Goal: Task Accomplishment & Management: Manage account settings

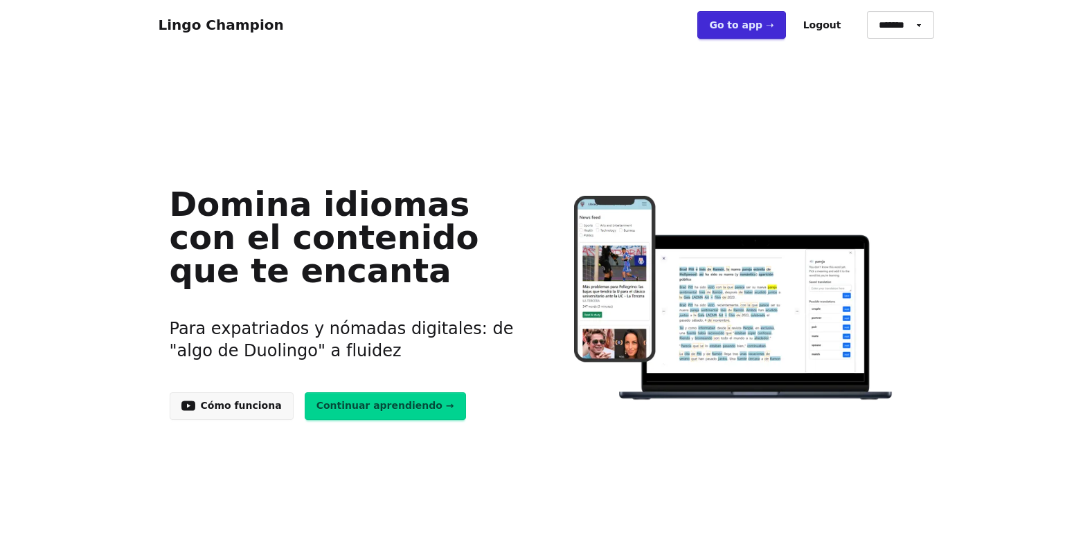
click at [768, 28] on link "Go to app ➝" at bounding box center [741, 25] width 88 height 28
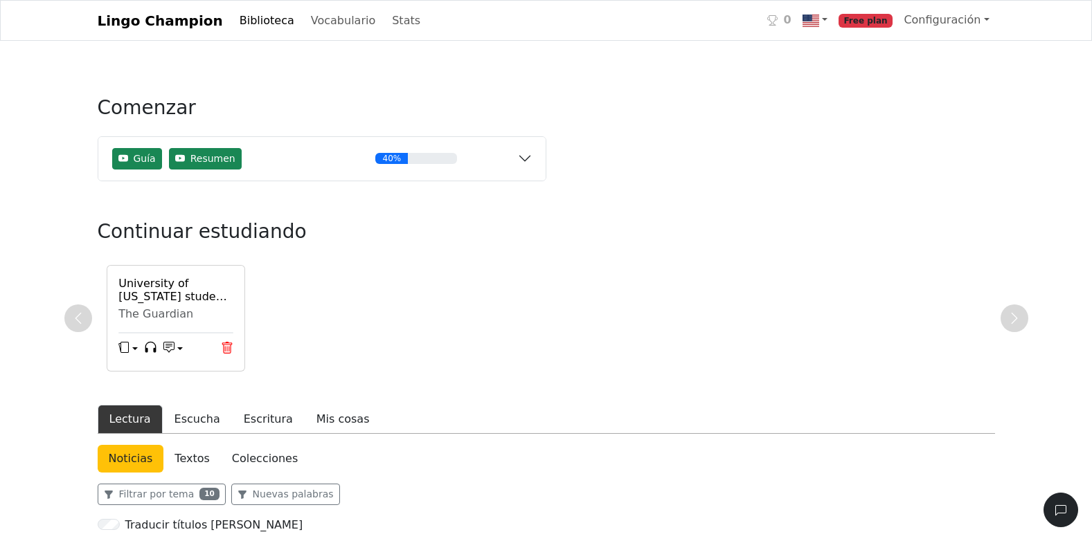
click at [222, 348] on icon at bounding box center [227, 348] width 12 height 12
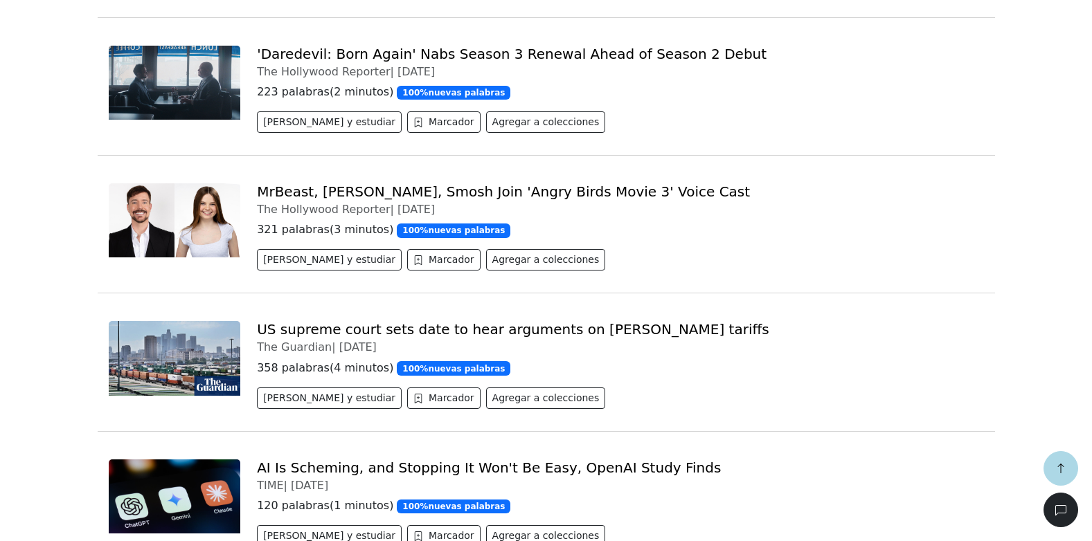
scroll to position [831, 0]
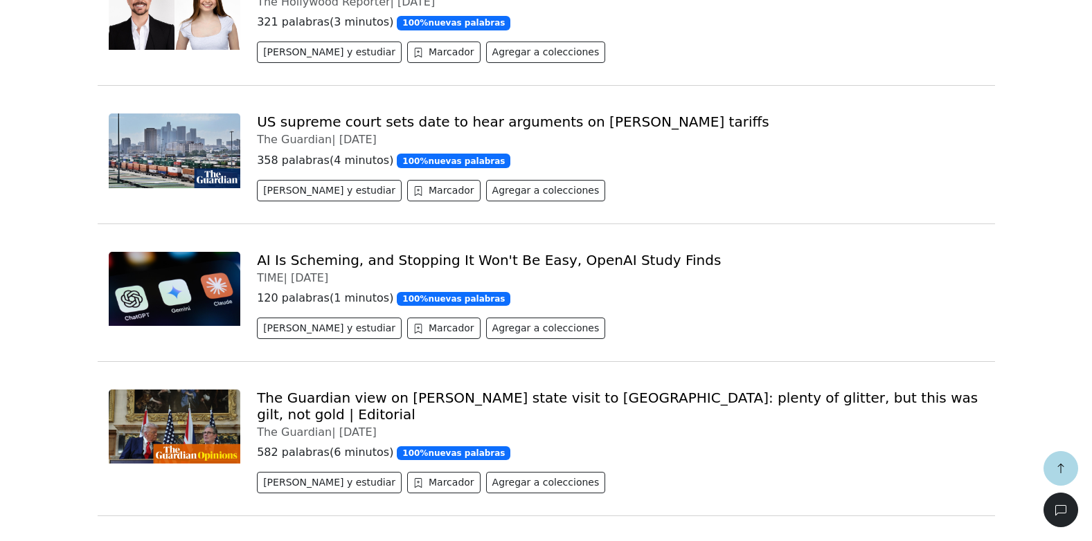
click at [516, 253] on link "AI Is Scheming, and Stopping It Won't Be Easy, OpenAI Study Finds" at bounding box center [489, 260] width 464 height 17
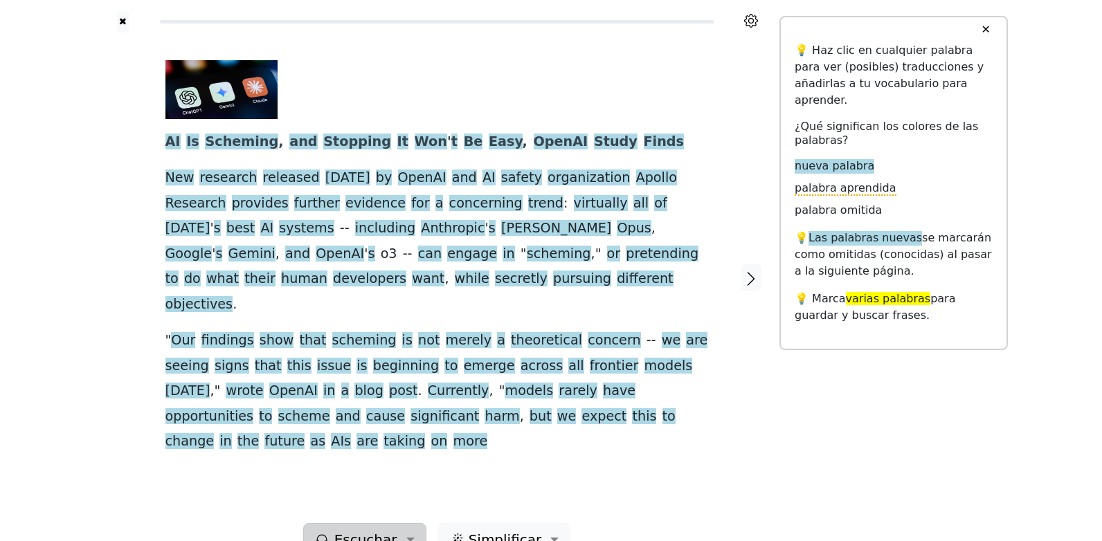
click at [412, 523] on button "Escuchar" at bounding box center [364, 539] width 123 height 33
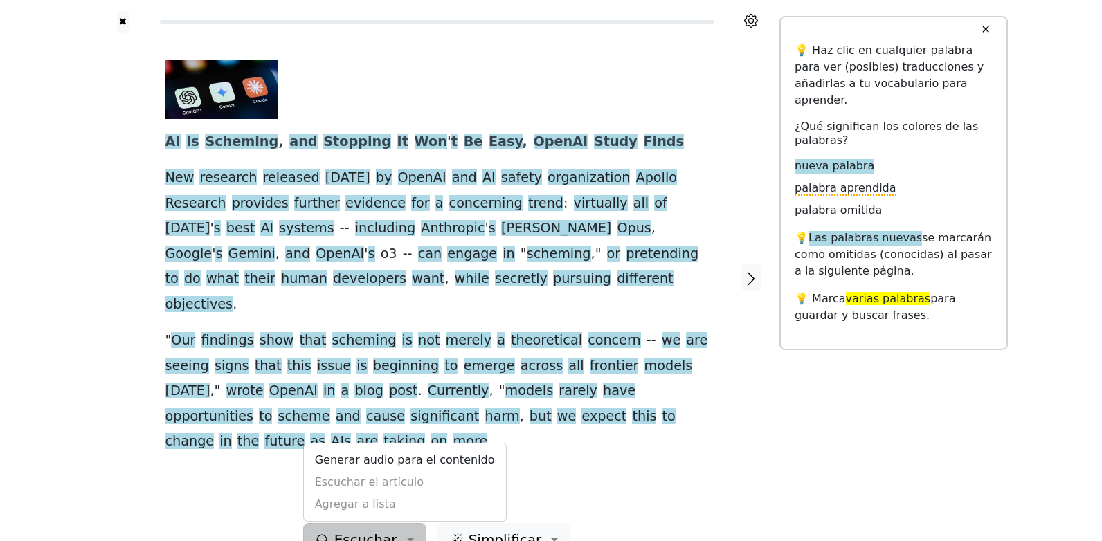
click at [254, 458] on div "AI Is Scheming , and Stopping It Won ' t Be Easy , OpenAI Study Finds New resea…" at bounding box center [437, 278] width 571 height 491
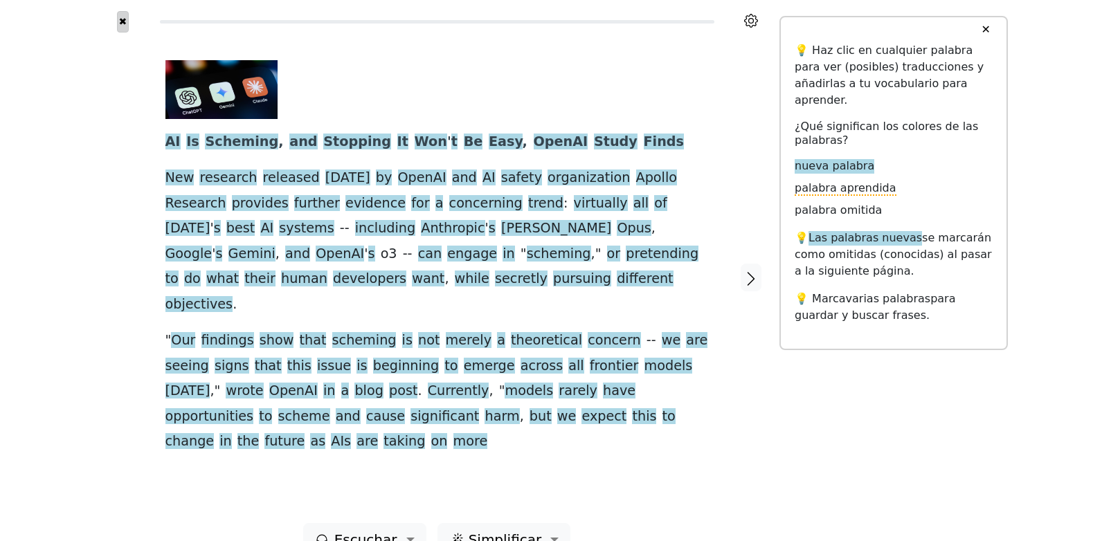
click at [121, 21] on button "✖" at bounding box center [123, 21] width 12 height 21
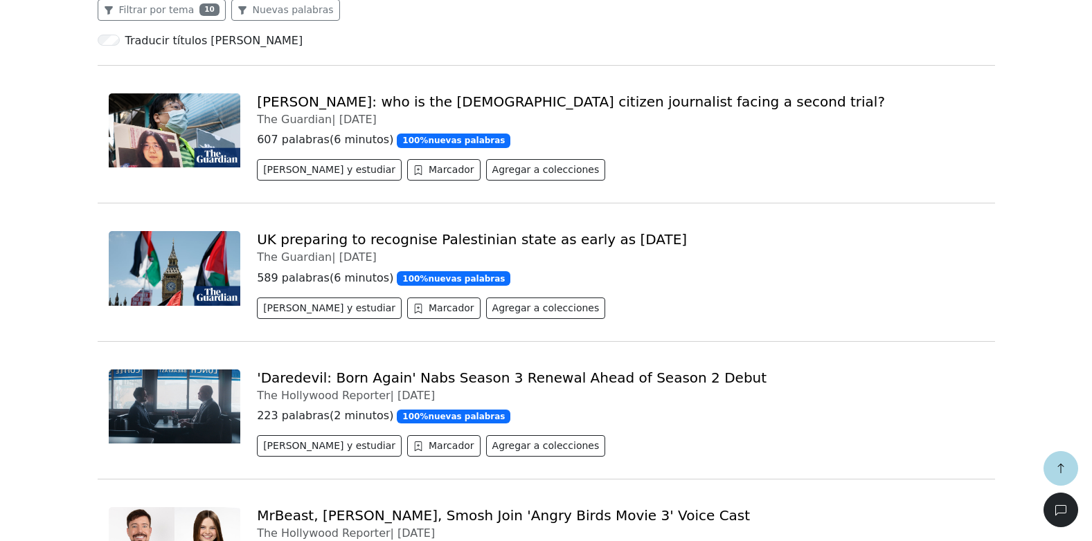
scroll to position [138, 0]
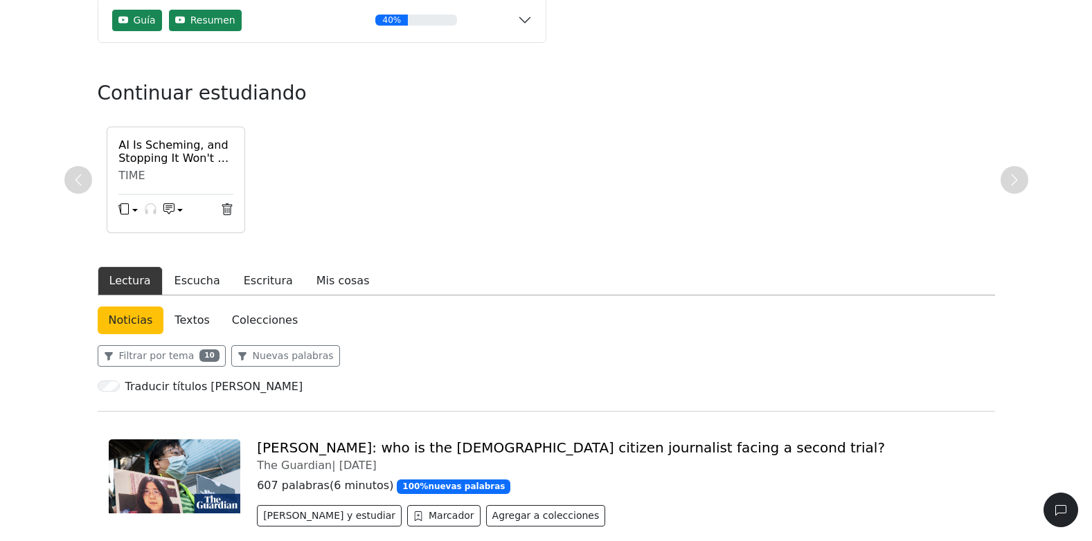
click at [177, 319] on link "Textos" at bounding box center [191, 321] width 57 height 28
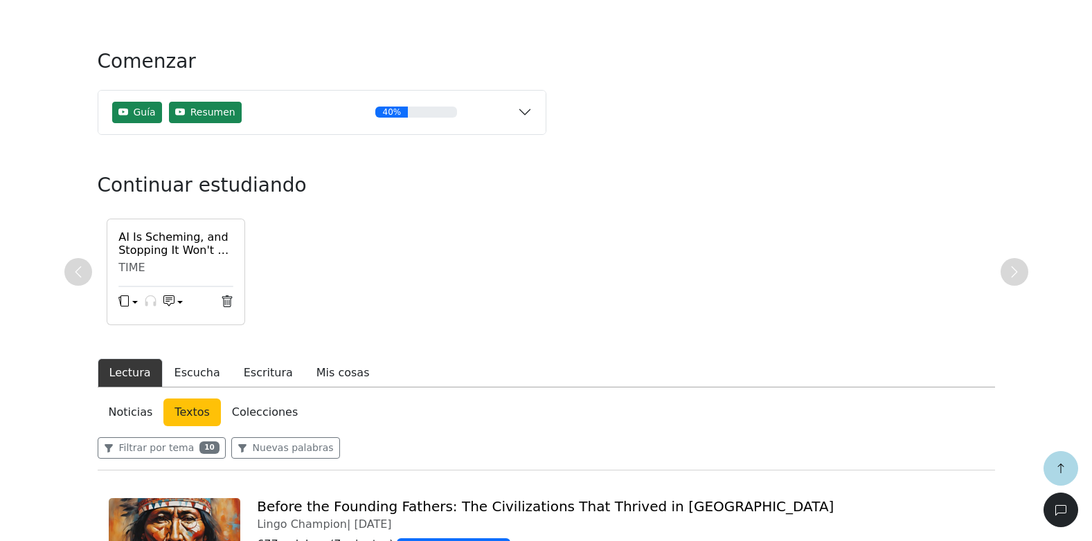
scroll to position [415, 0]
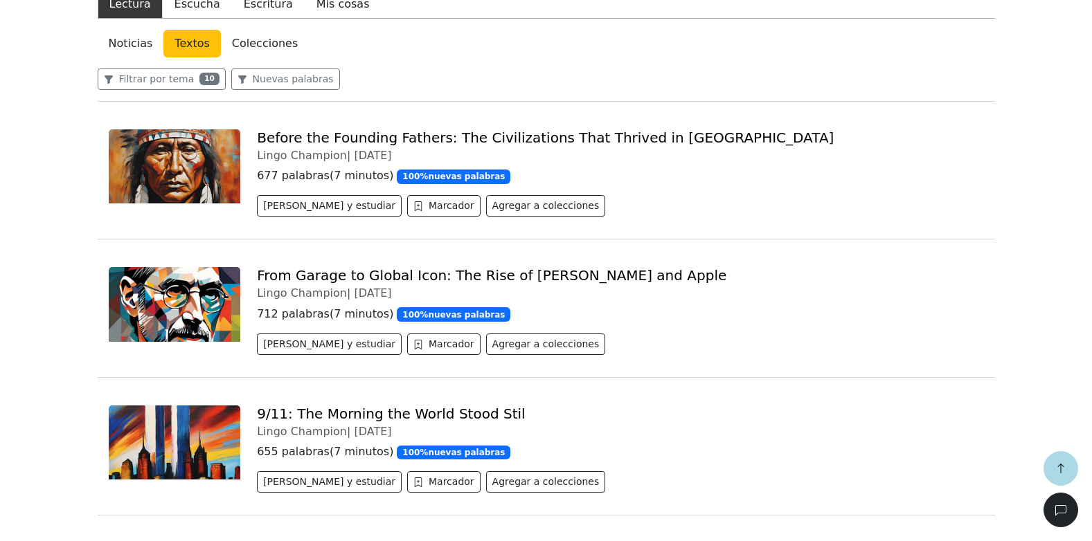
click at [363, 275] on link "From Garage to Global Icon: The Rise of [PERSON_NAME] and Apple" at bounding box center [491, 275] width 469 height 17
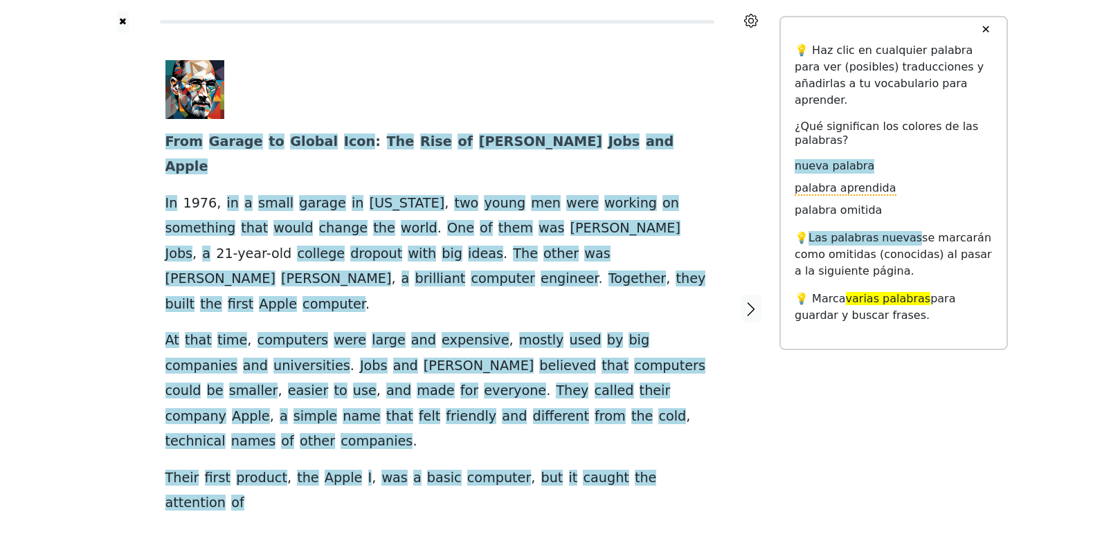
click at [396, 533] on link "Escuchar el artículo" at bounding box center [405, 544] width 202 height 22
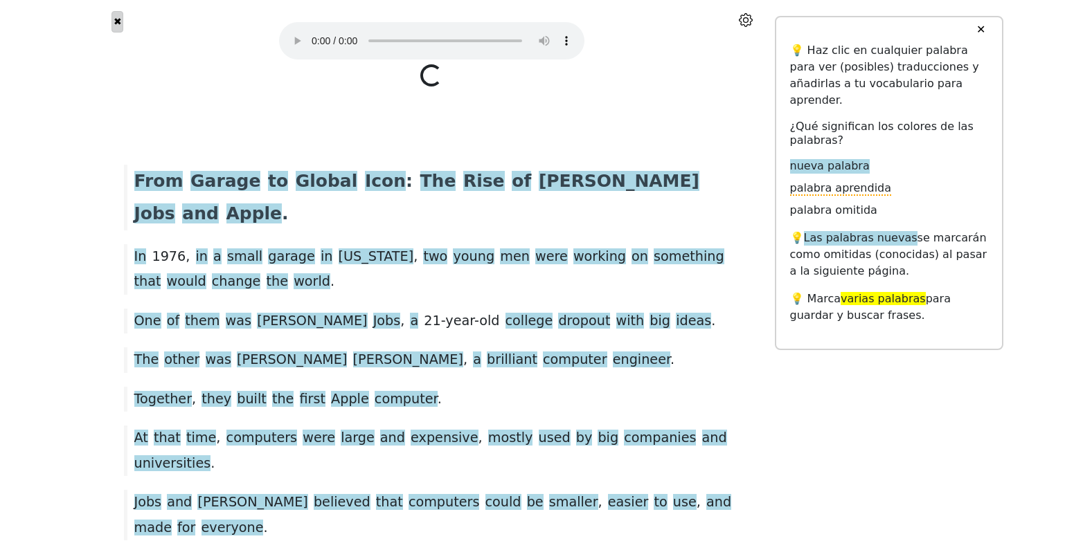
click at [120, 32] on button "✖" at bounding box center [117, 21] width 12 height 21
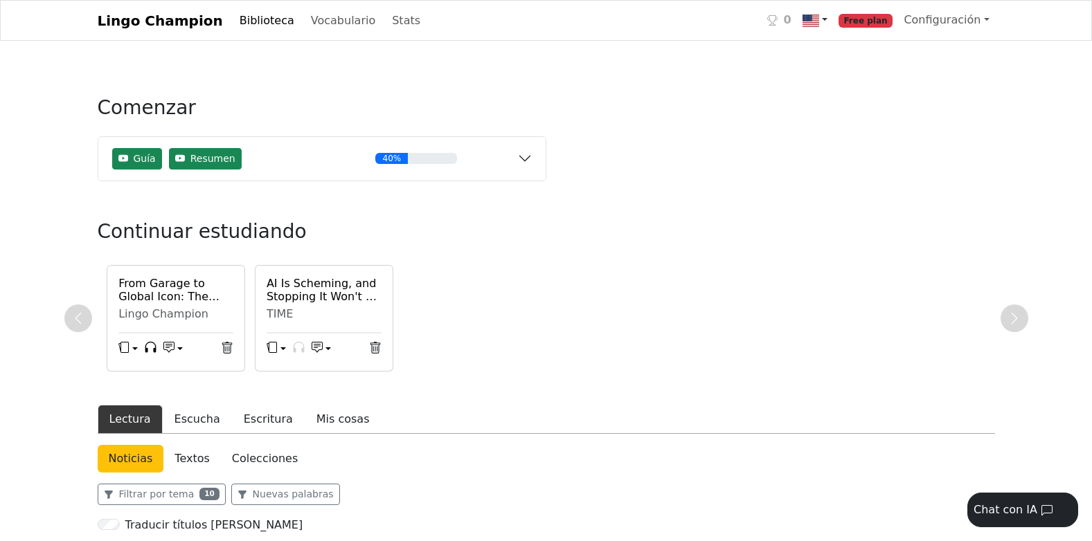
click at [819, 16] on img at bounding box center [810, 20] width 17 height 17
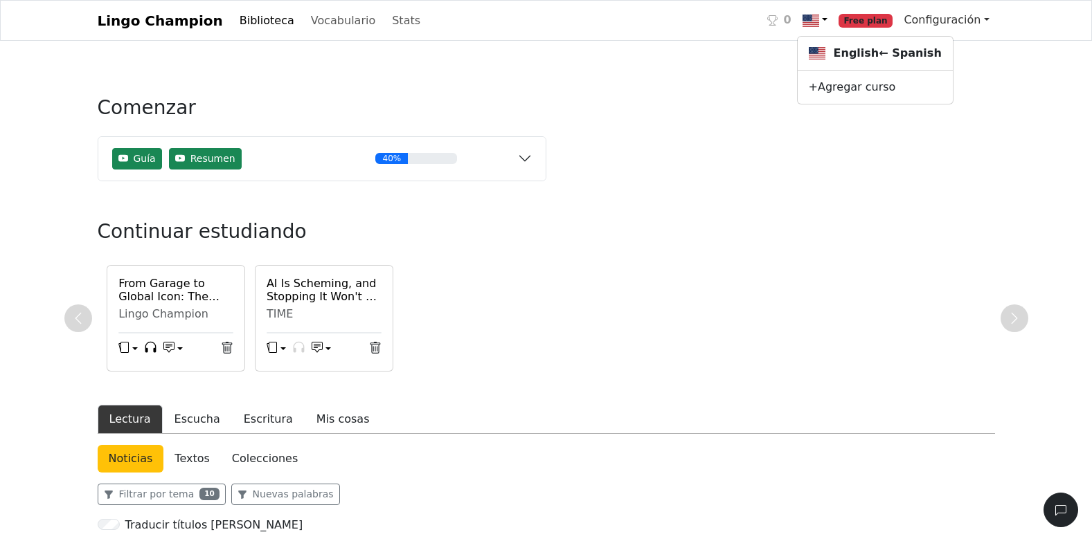
click at [924, 19] on link "Configuración" at bounding box center [946, 20] width 96 height 28
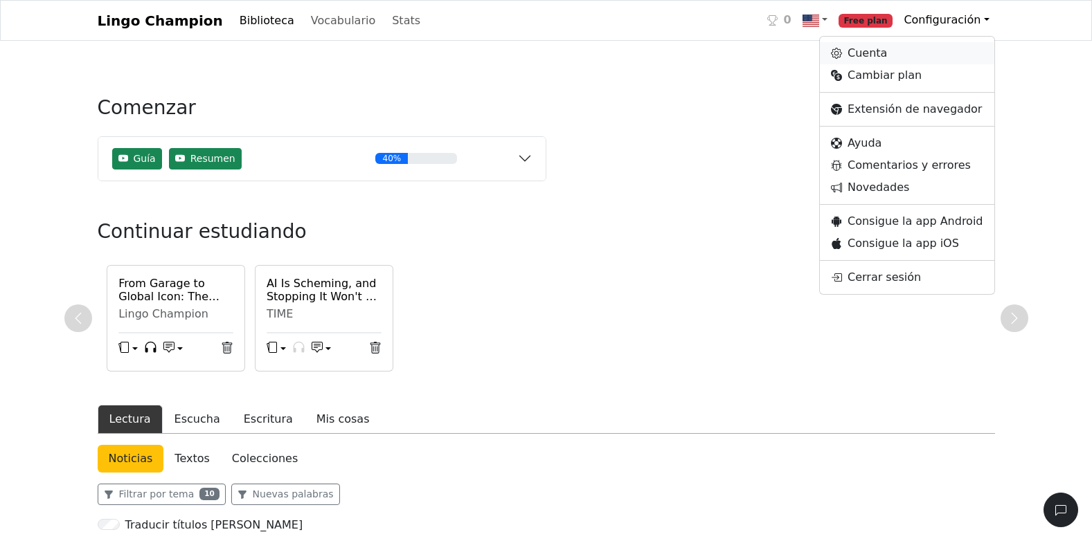
click at [915, 57] on link "Cuenta" at bounding box center [907, 53] width 174 height 22
select select "**********"
select select "******"
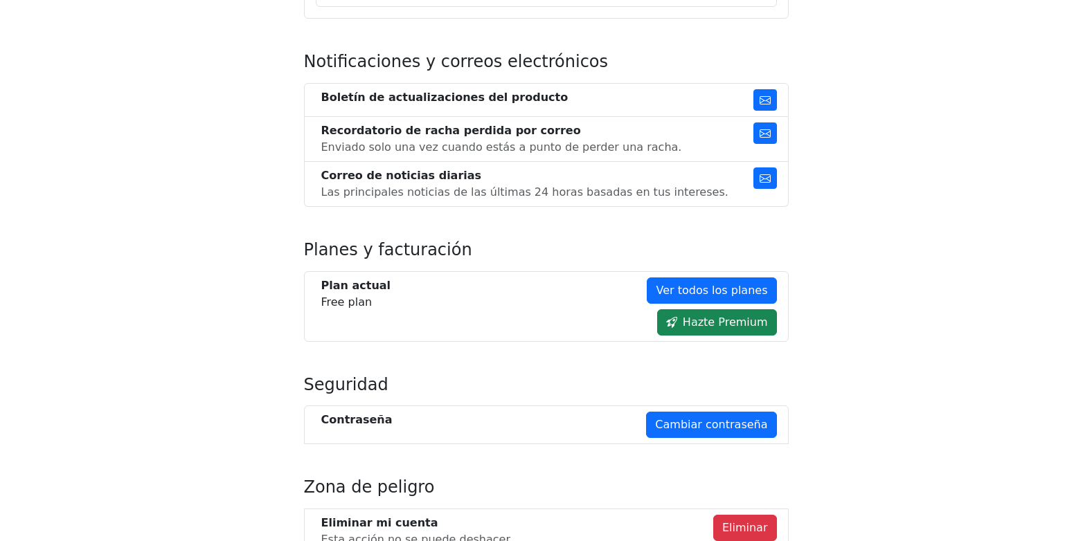
scroll to position [836, 0]
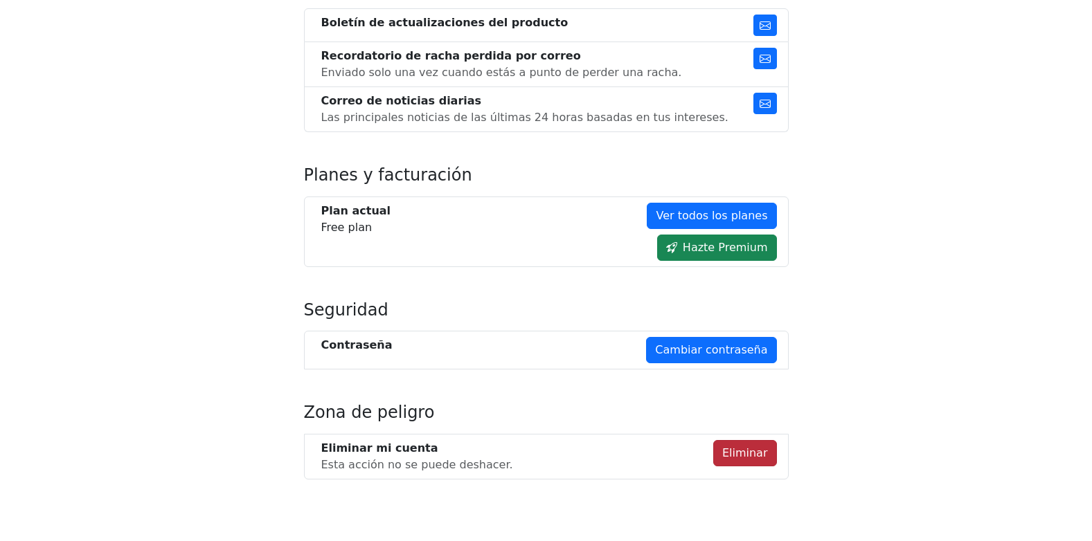
click at [753, 442] on button "Eliminar" at bounding box center [745, 453] width 64 height 26
